Goal: Find specific page/section: Find specific page/section

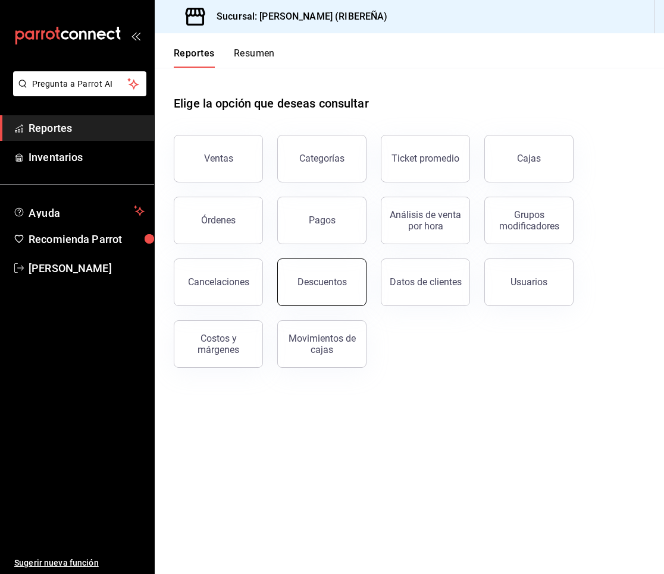
click at [323, 295] on button "Descuentos" at bounding box center [321, 283] width 89 height 48
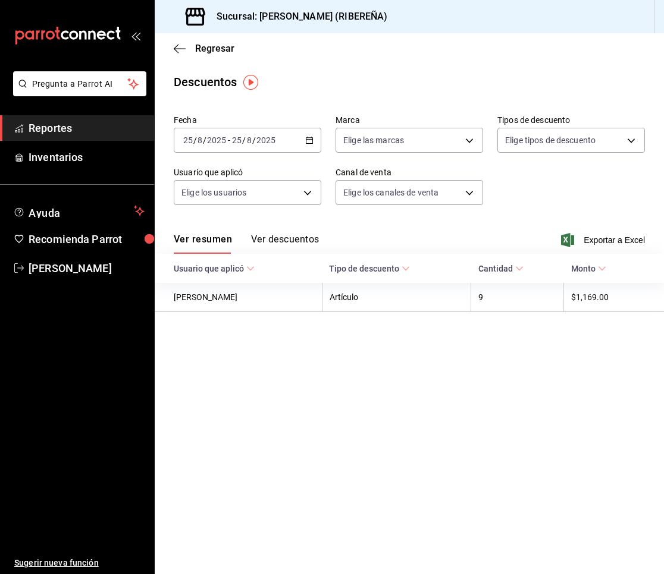
click at [302, 239] on button "Ver descuentos" at bounding box center [285, 244] width 68 height 20
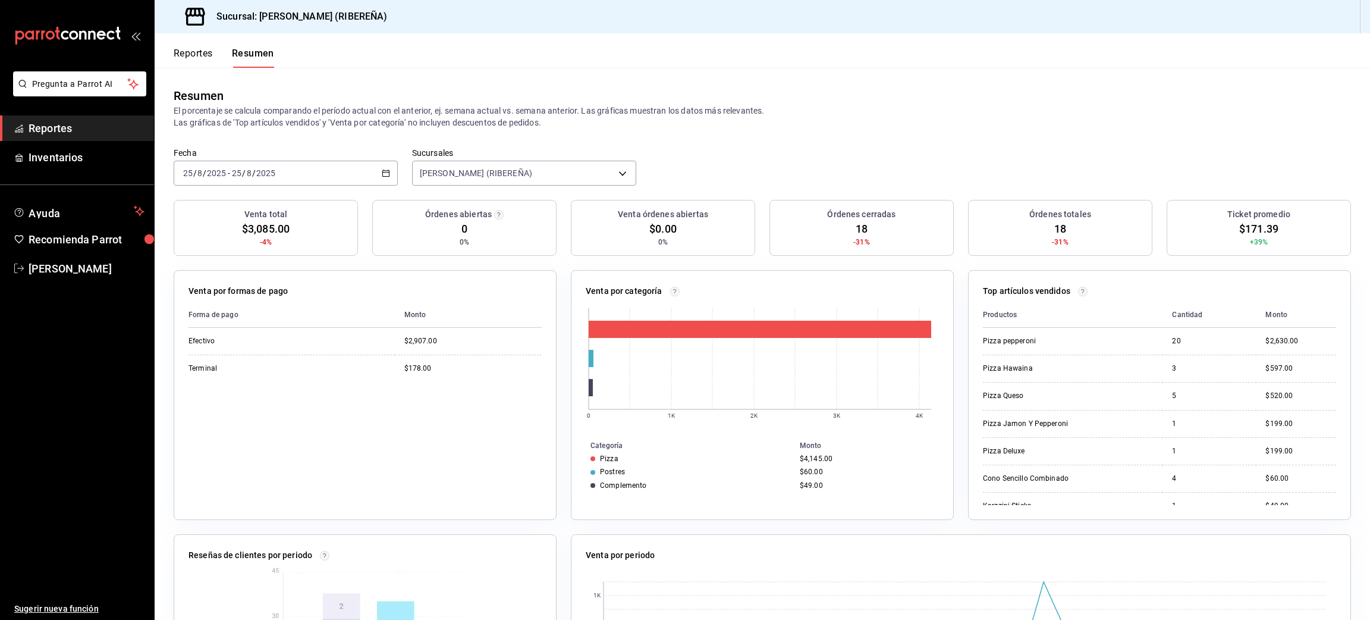
click at [196, 49] on button "Reportes" at bounding box center [193, 58] width 39 height 20
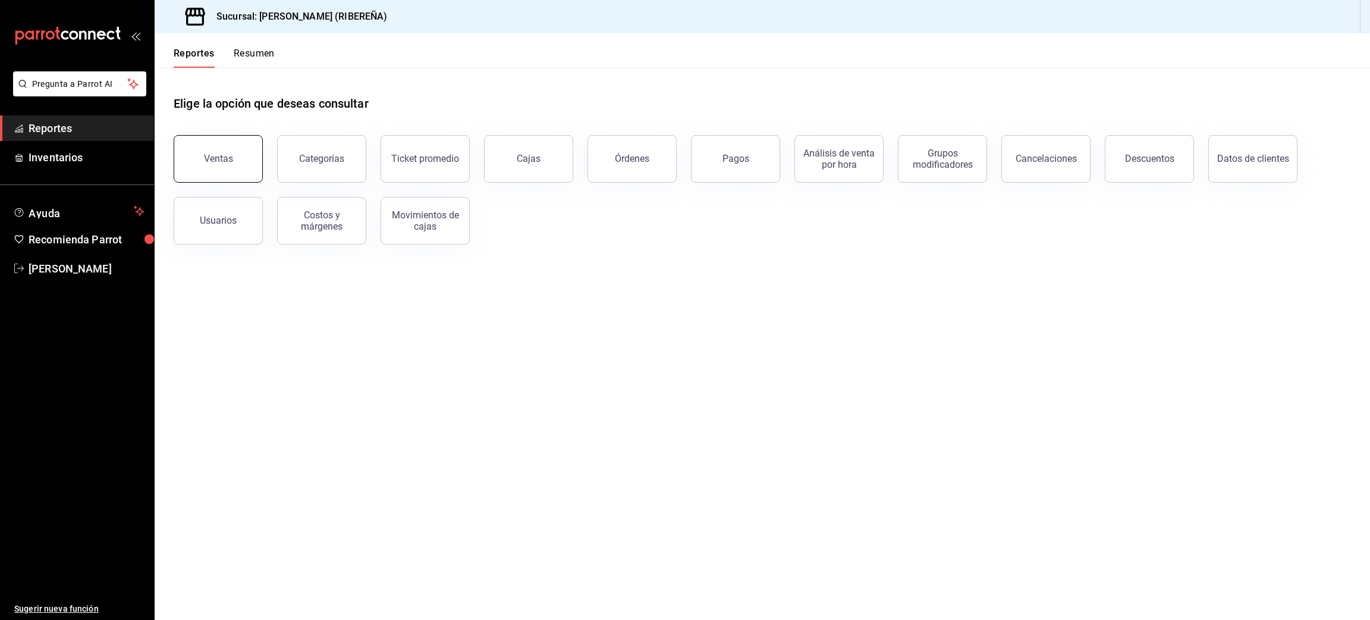
click at [221, 180] on div "Ventas" at bounding box center [210, 152] width 103 height 62
click at [227, 164] on button "Ventas" at bounding box center [218, 159] width 89 height 48
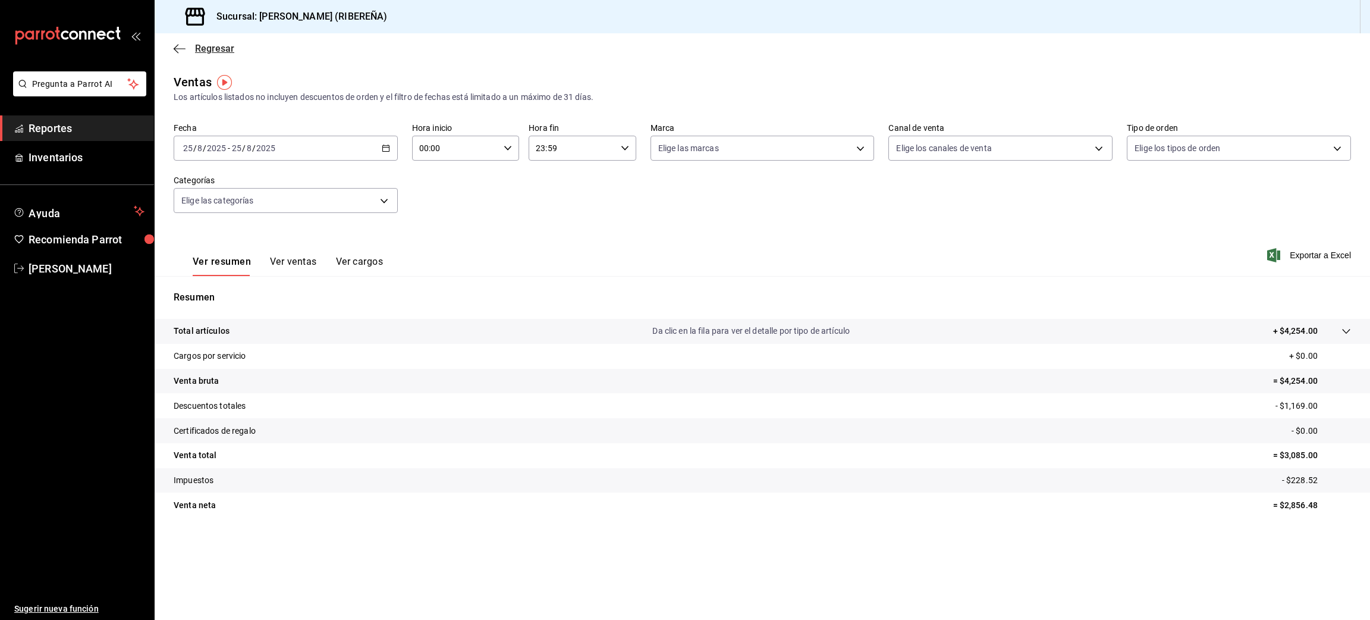
click at [183, 48] on icon "button" at bounding box center [180, 48] width 12 height 1
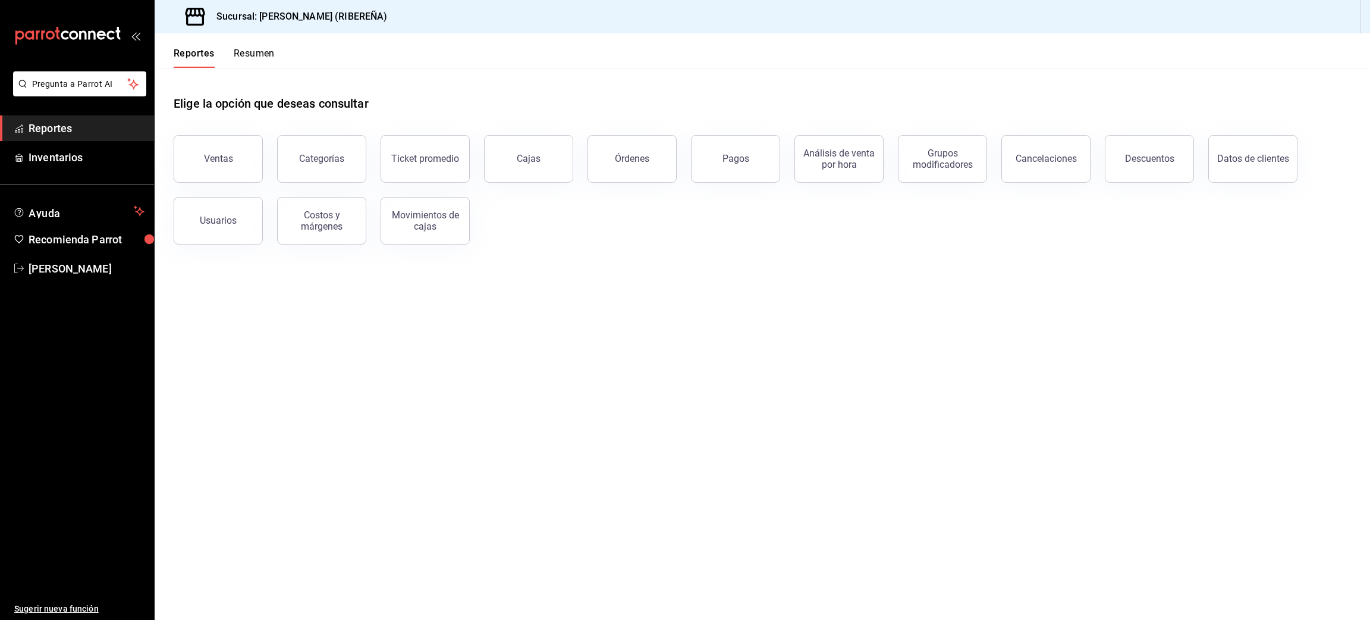
click at [187, 52] on button "Reportes" at bounding box center [194, 58] width 41 height 20
click at [736, 162] on div "Pagos" at bounding box center [736, 158] width 27 height 11
